Goal: Information Seeking & Learning: Learn about a topic

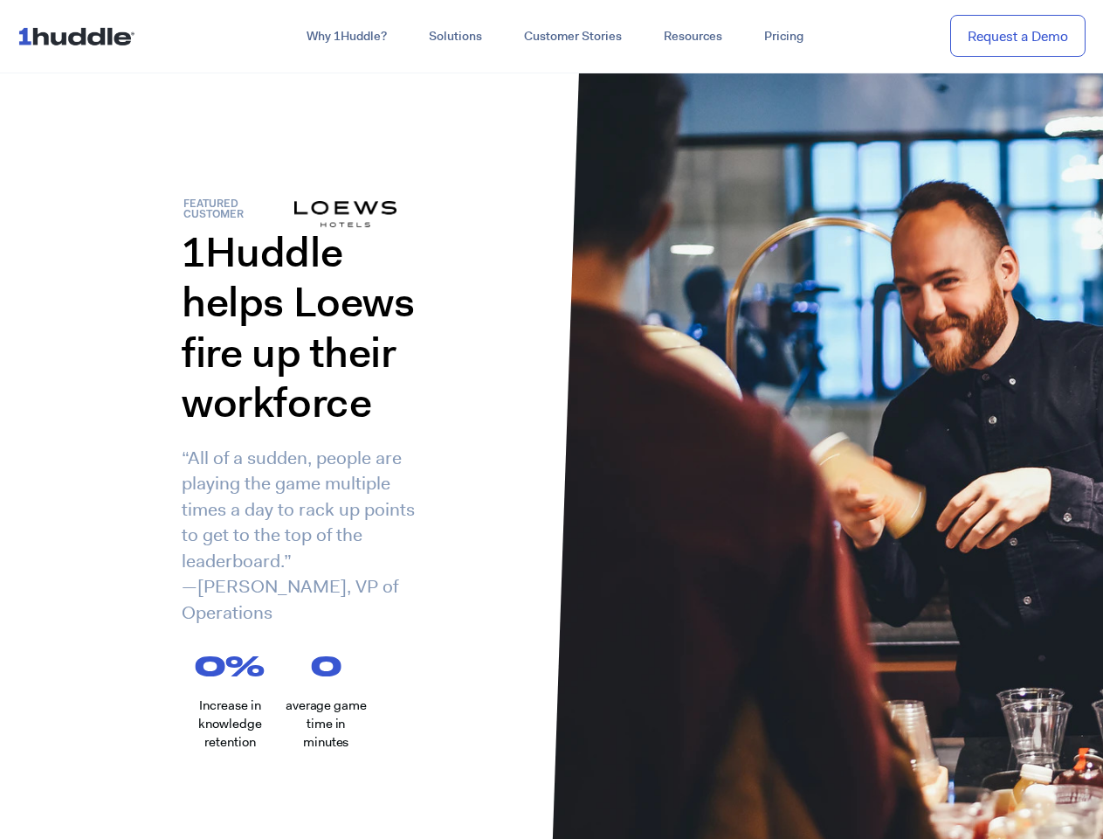
click at [551, 419] on div "1Huddle helps Loews fire up their workforce “All of a sudden, people are playin…" at bounding box center [276, 439] width 552 height 425
click at [345, 37] on link "Why 1Huddle?" at bounding box center [347, 36] width 122 height 31
click at [454, 37] on link "Solutions" at bounding box center [455, 36] width 95 height 31
click at [692, 37] on link "Resources" at bounding box center [693, 36] width 100 height 31
